Goal: Task Accomplishment & Management: Manage account settings

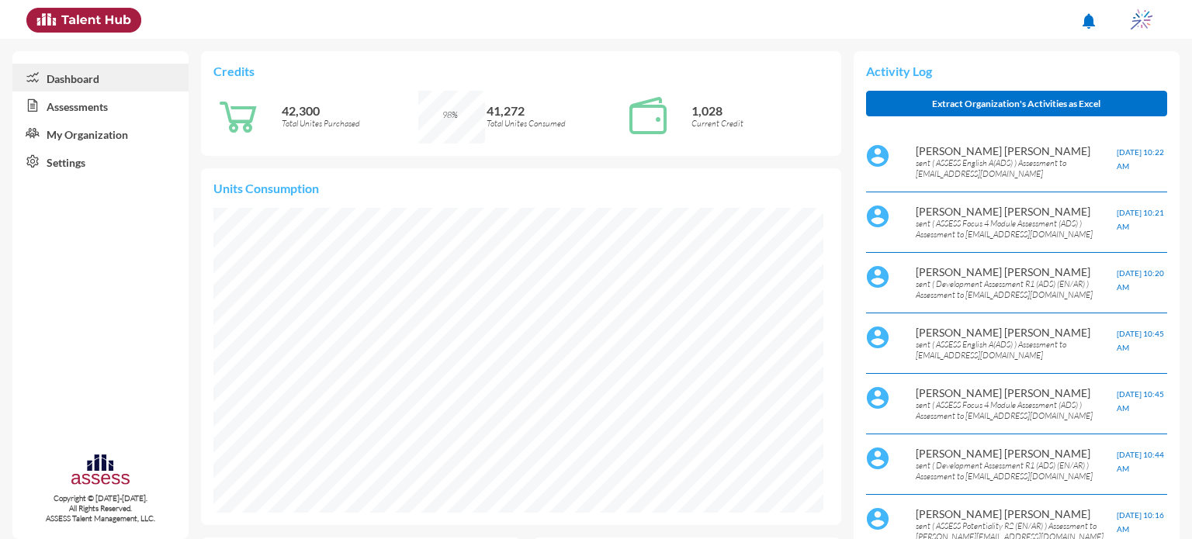
scroll to position [137, 292]
click at [113, 102] on link "Assessments" at bounding box center [100, 106] width 176 height 28
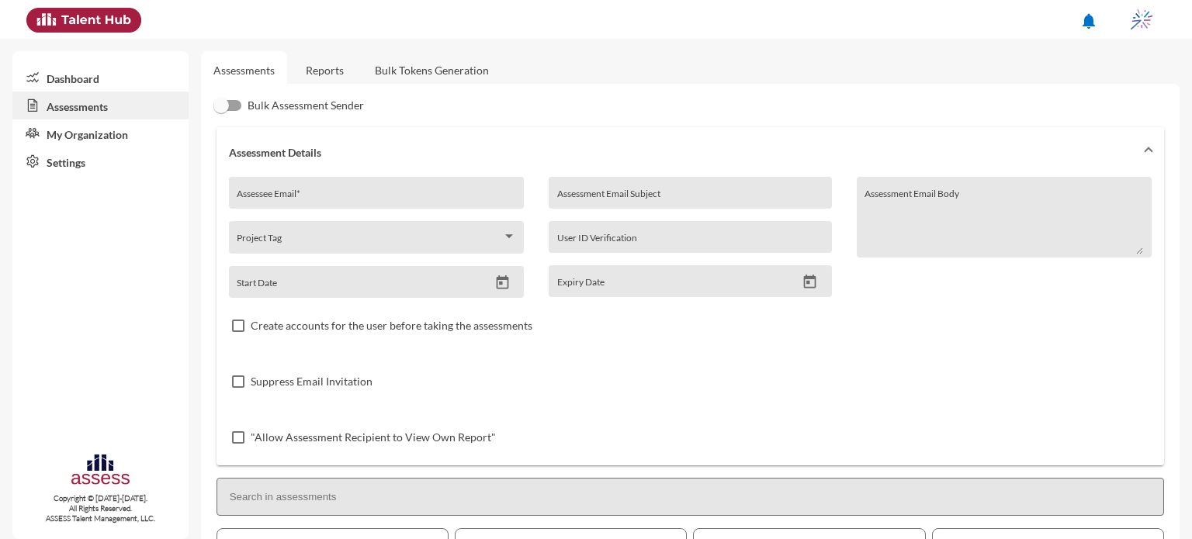
click at [335, 68] on link "Reports" at bounding box center [324, 70] width 63 height 38
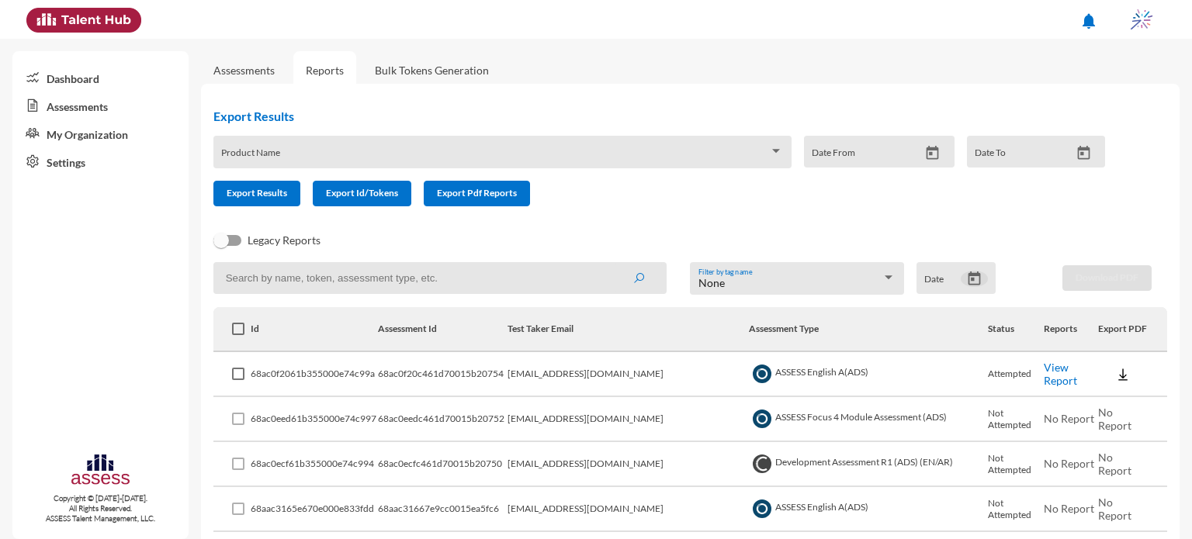
click at [972, 276] on icon "Open calendar" at bounding box center [974, 279] width 12 height 14
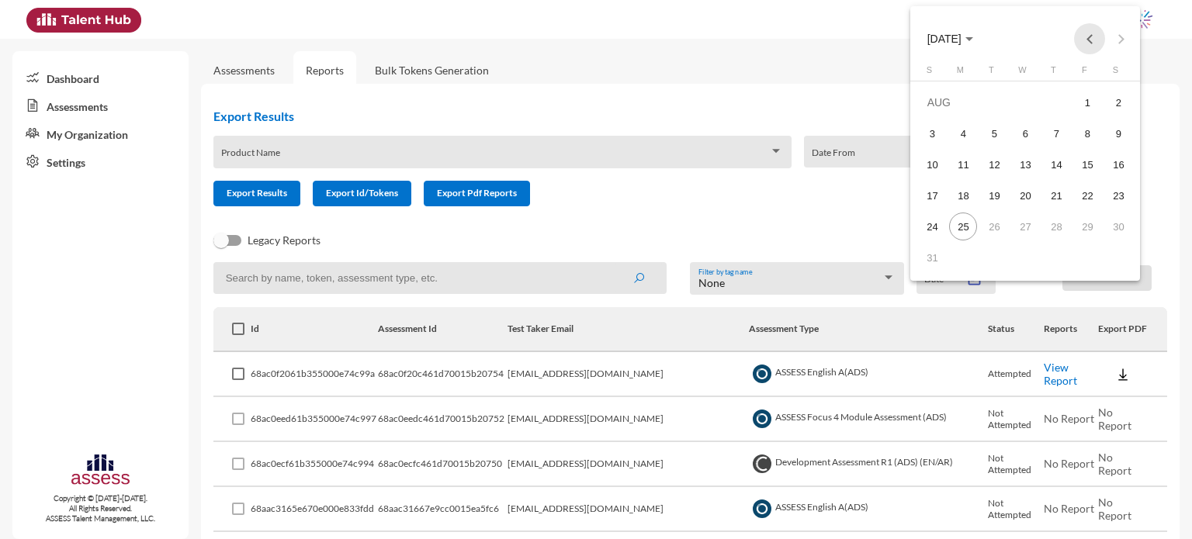
click at [1090, 40] on button "Previous month" at bounding box center [1089, 38] width 31 height 31
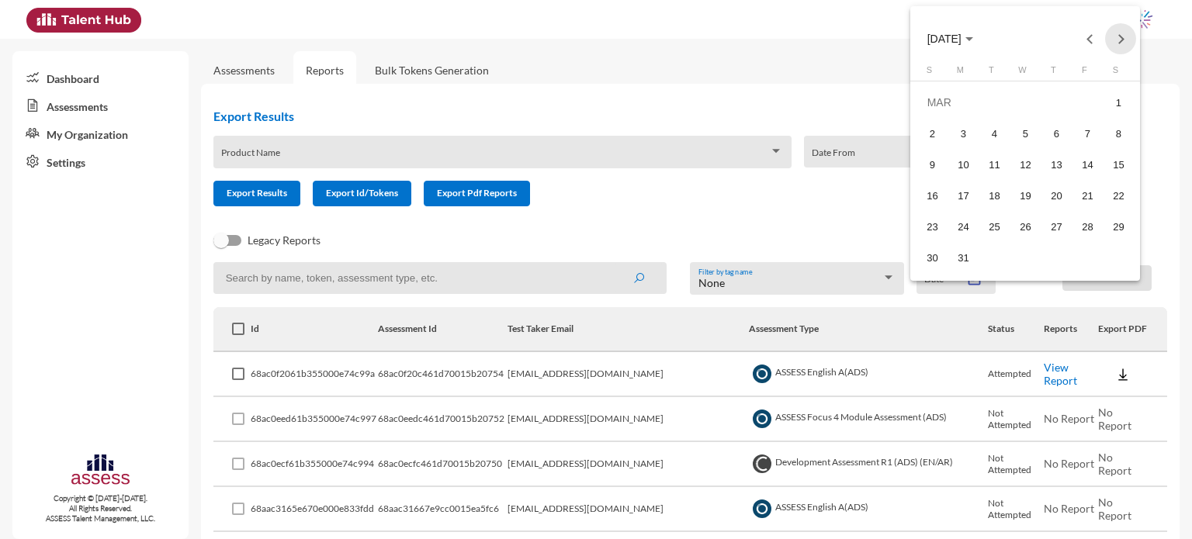
click at [1127, 35] on button "Next month" at bounding box center [1120, 38] width 31 height 31
click at [997, 191] on div "20" at bounding box center [994, 196] width 28 height 28
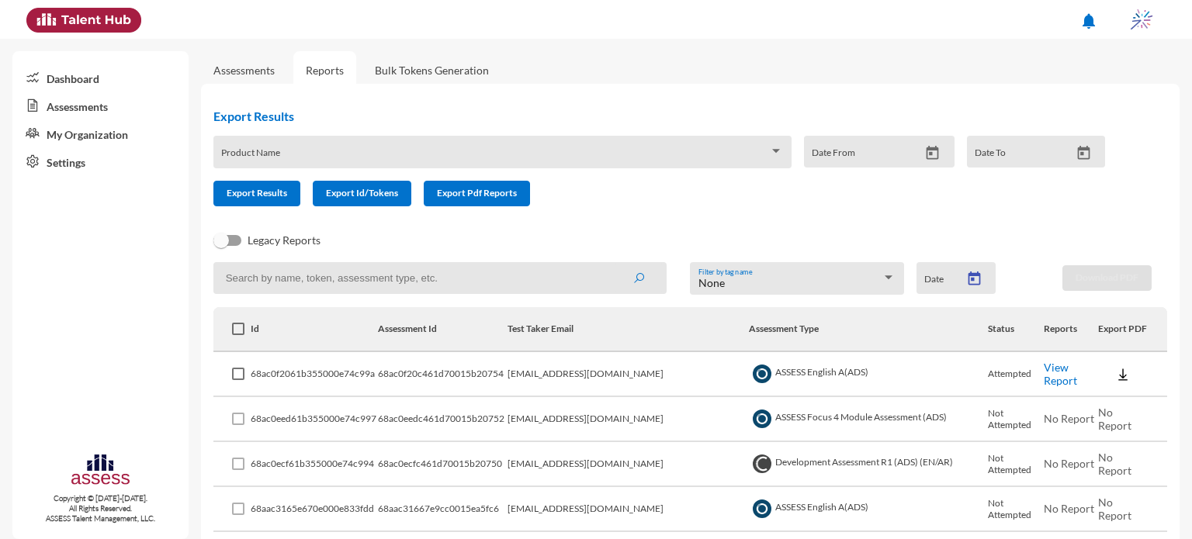
type input "5/20/2025"
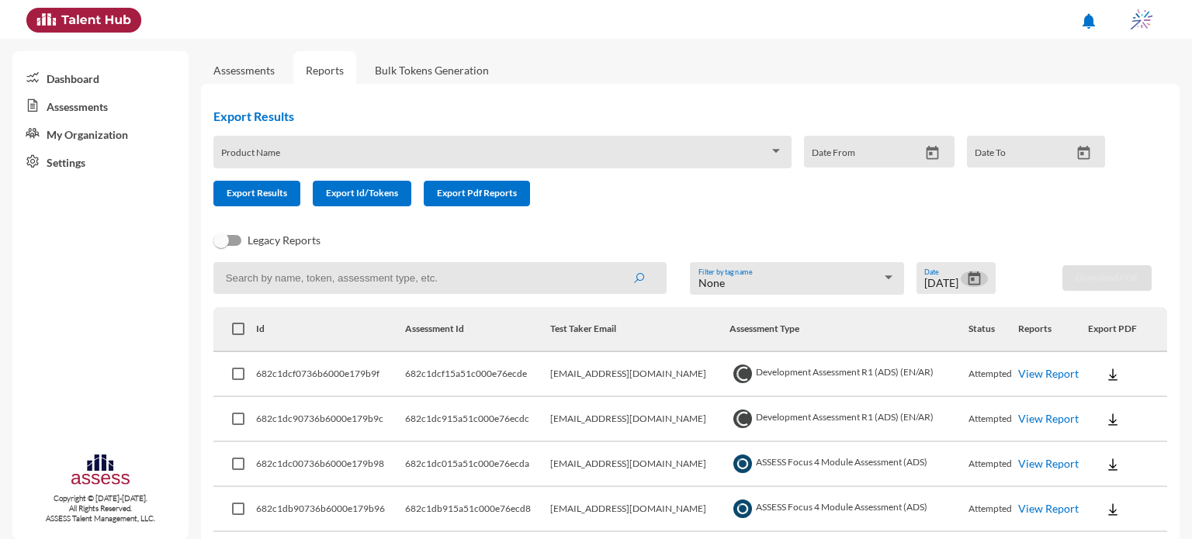
scroll to position [61, 0]
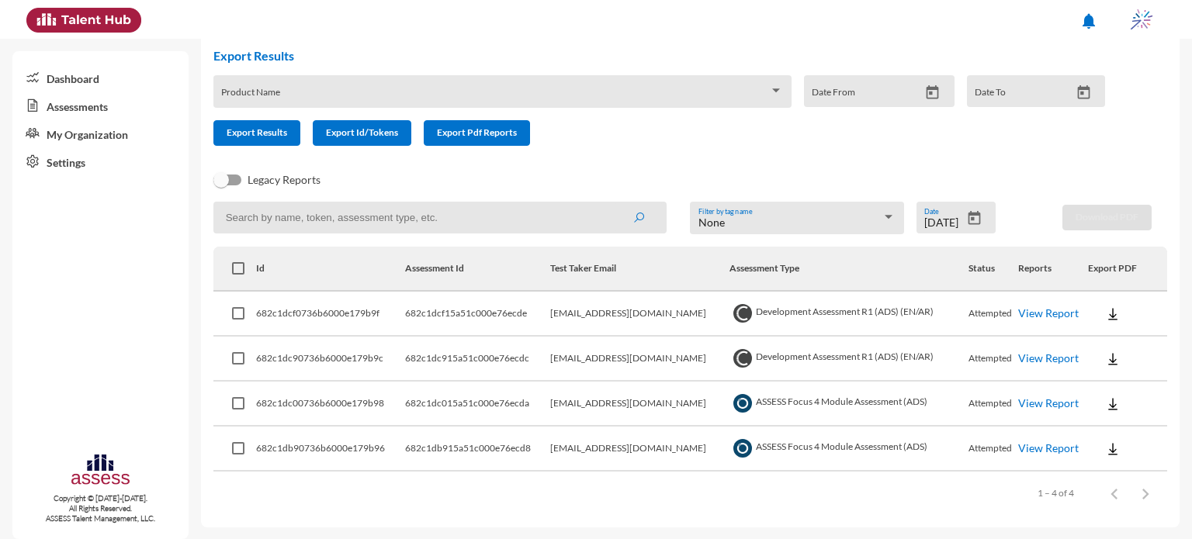
click at [1033, 403] on link "View Report" at bounding box center [1048, 403] width 61 height 13
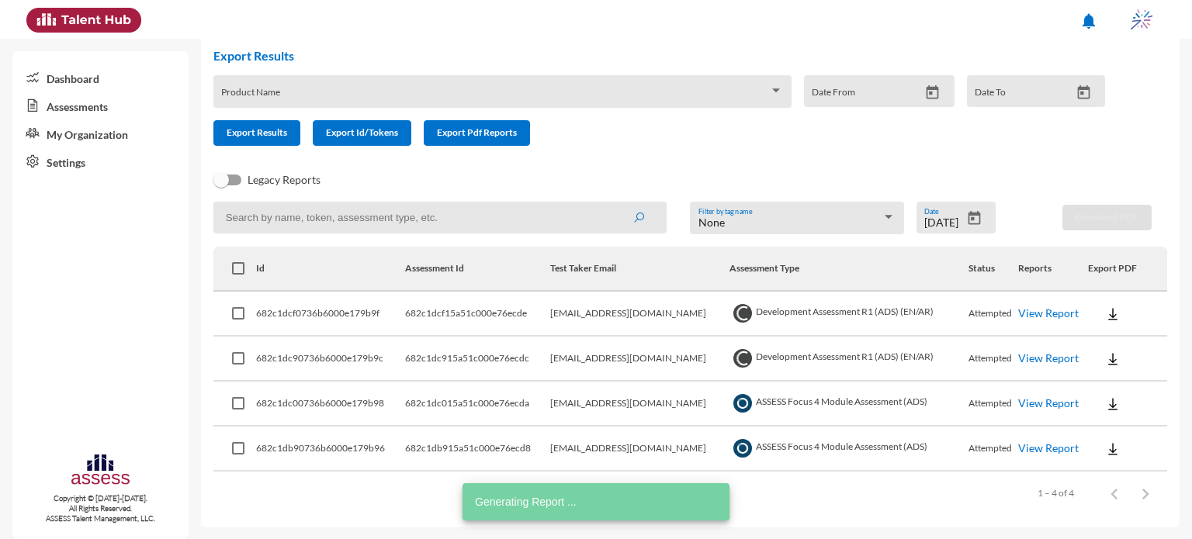
click at [1106, 399] on img at bounding box center [1113, 405] width 16 height 16
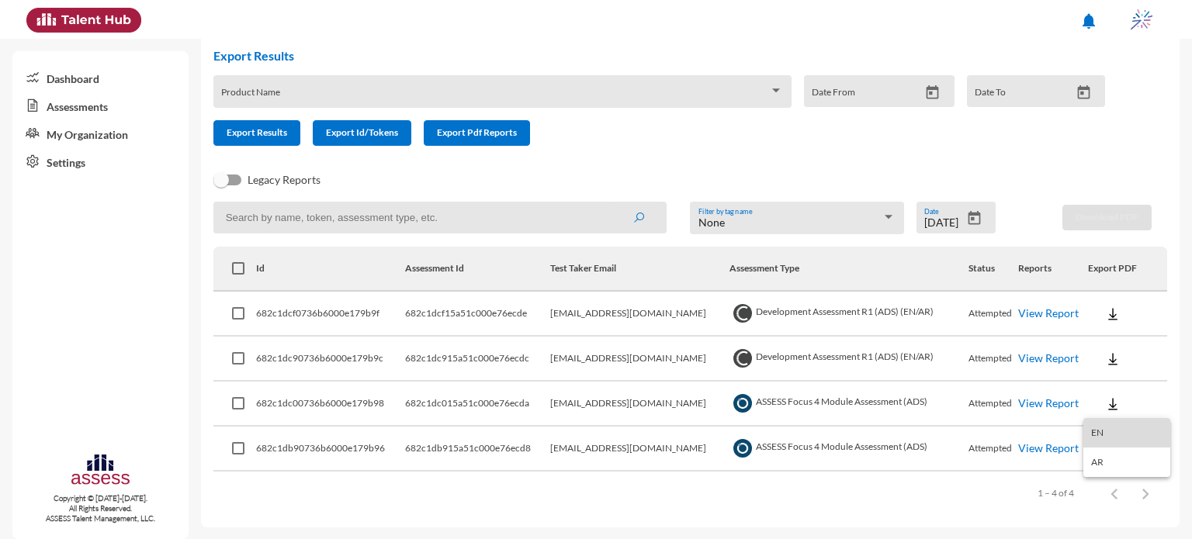
click at [1120, 430] on button "EN" at bounding box center [1127, 432] width 87 height 29
